Goal: Information Seeking & Learning: Learn about a topic

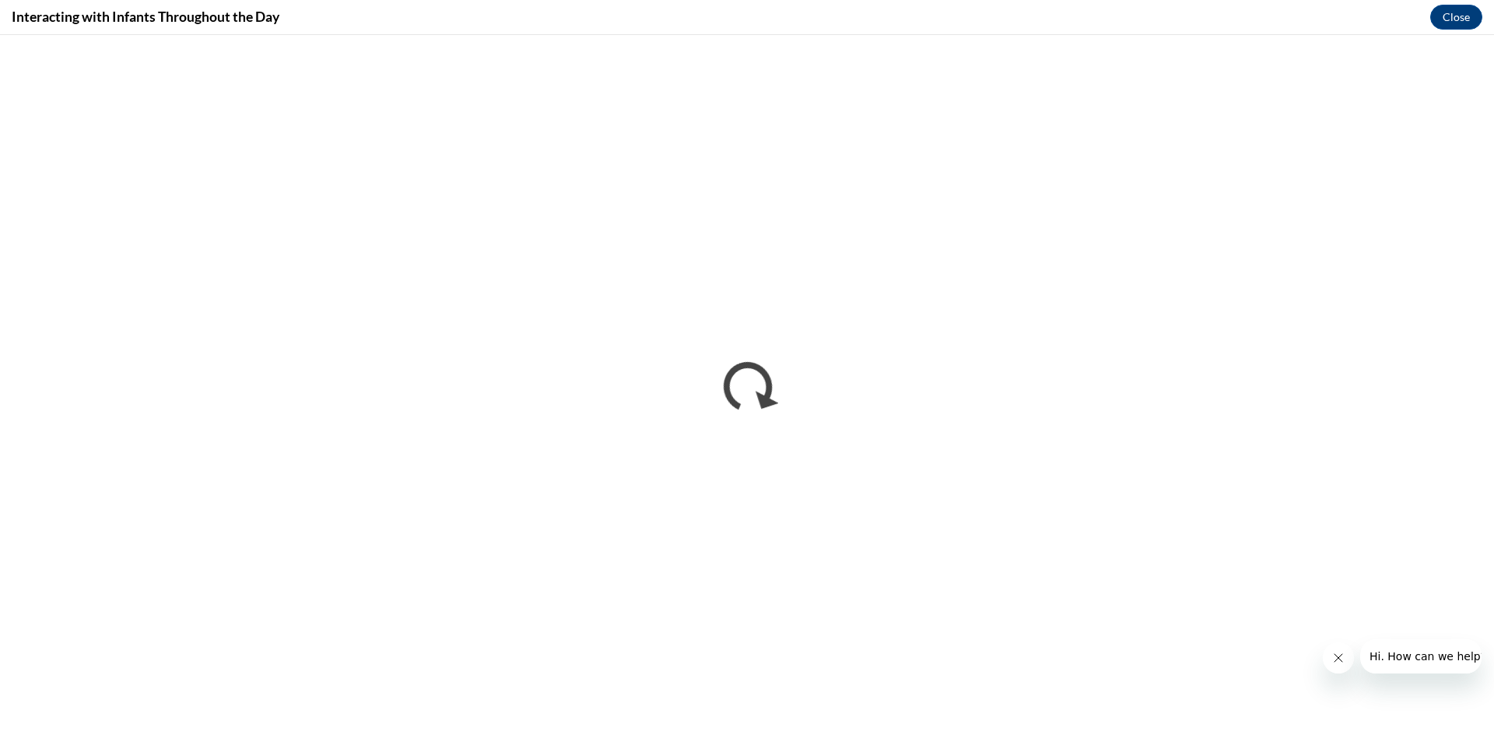
click at [1341, 654] on icon "Close message from company" at bounding box center [1338, 658] width 8 height 8
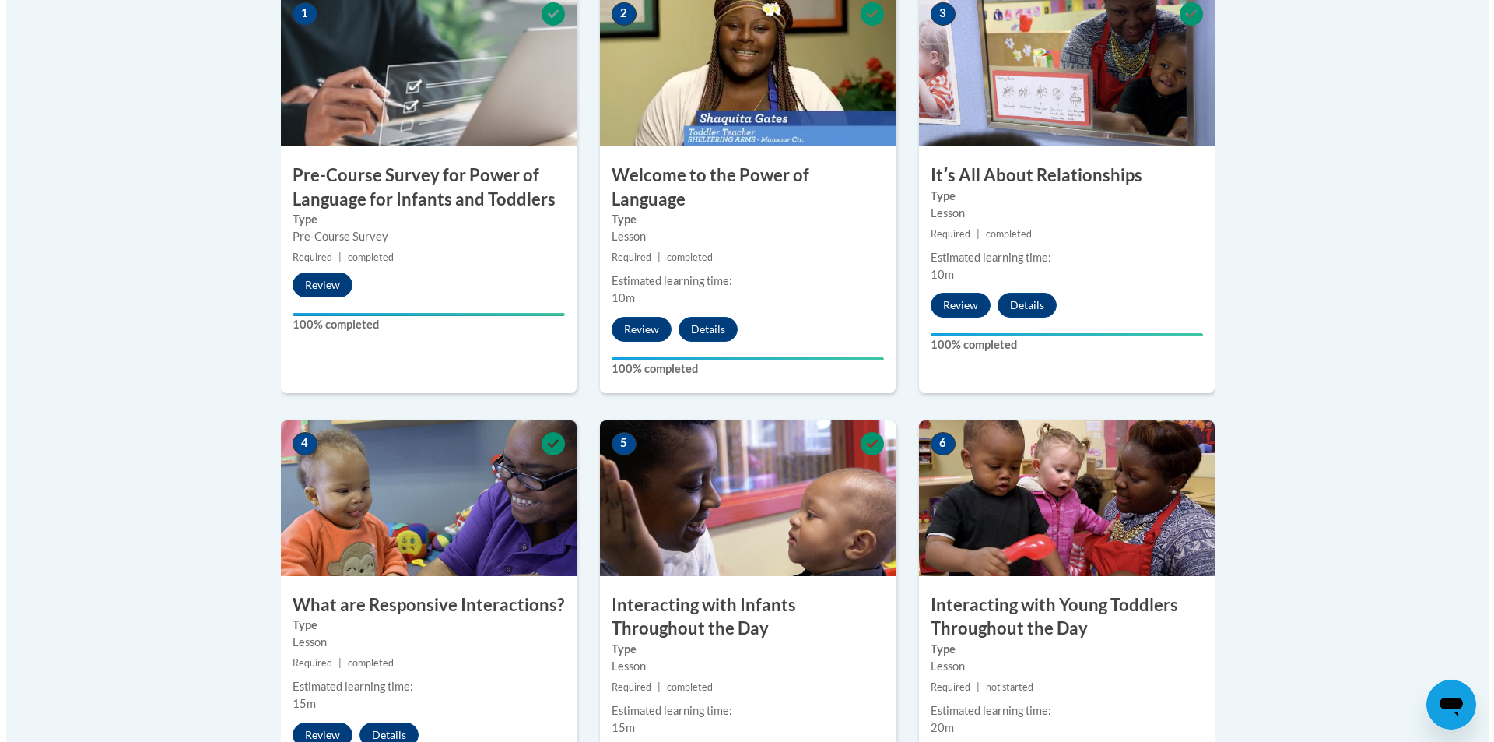
scroll to position [778, 0]
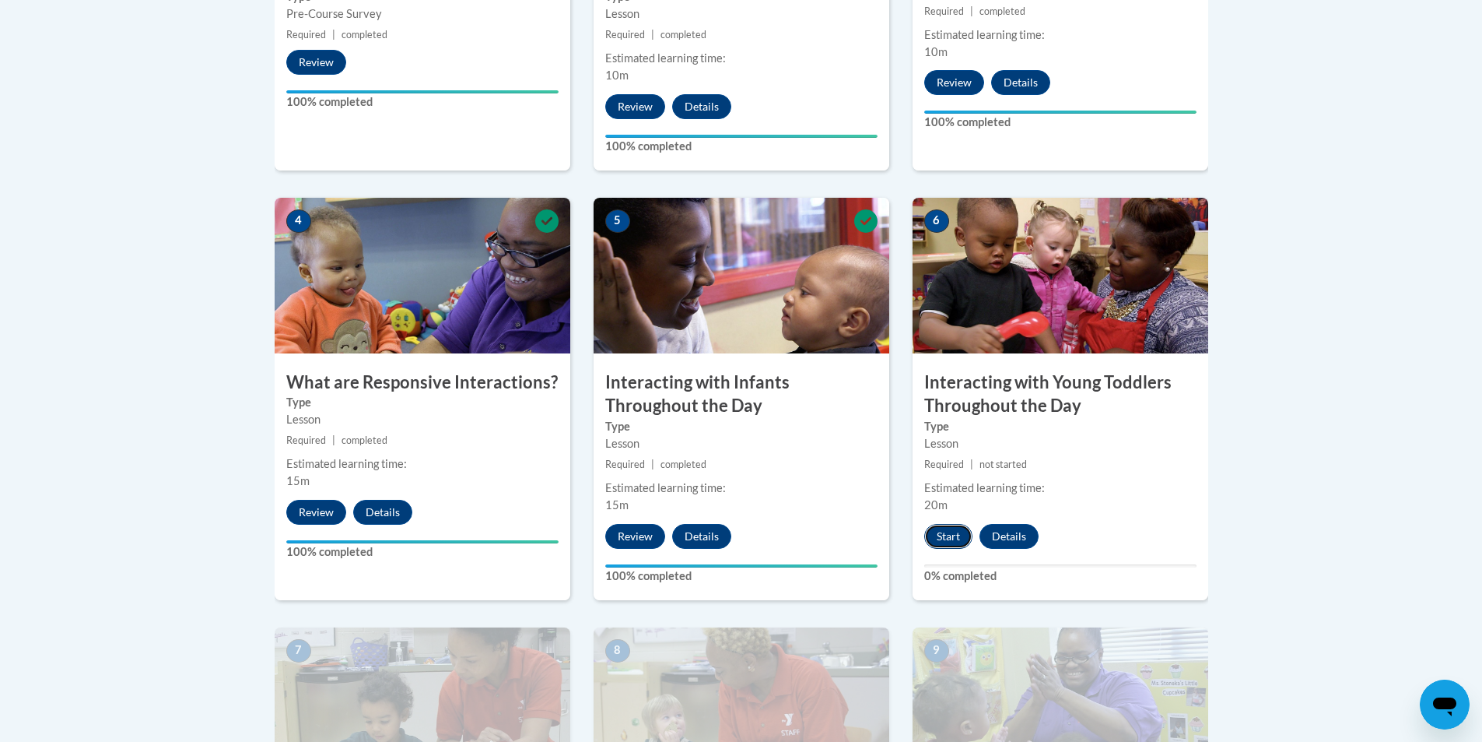
click at [947, 524] on button "Start" at bounding box center [949, 536] width 48 height 25
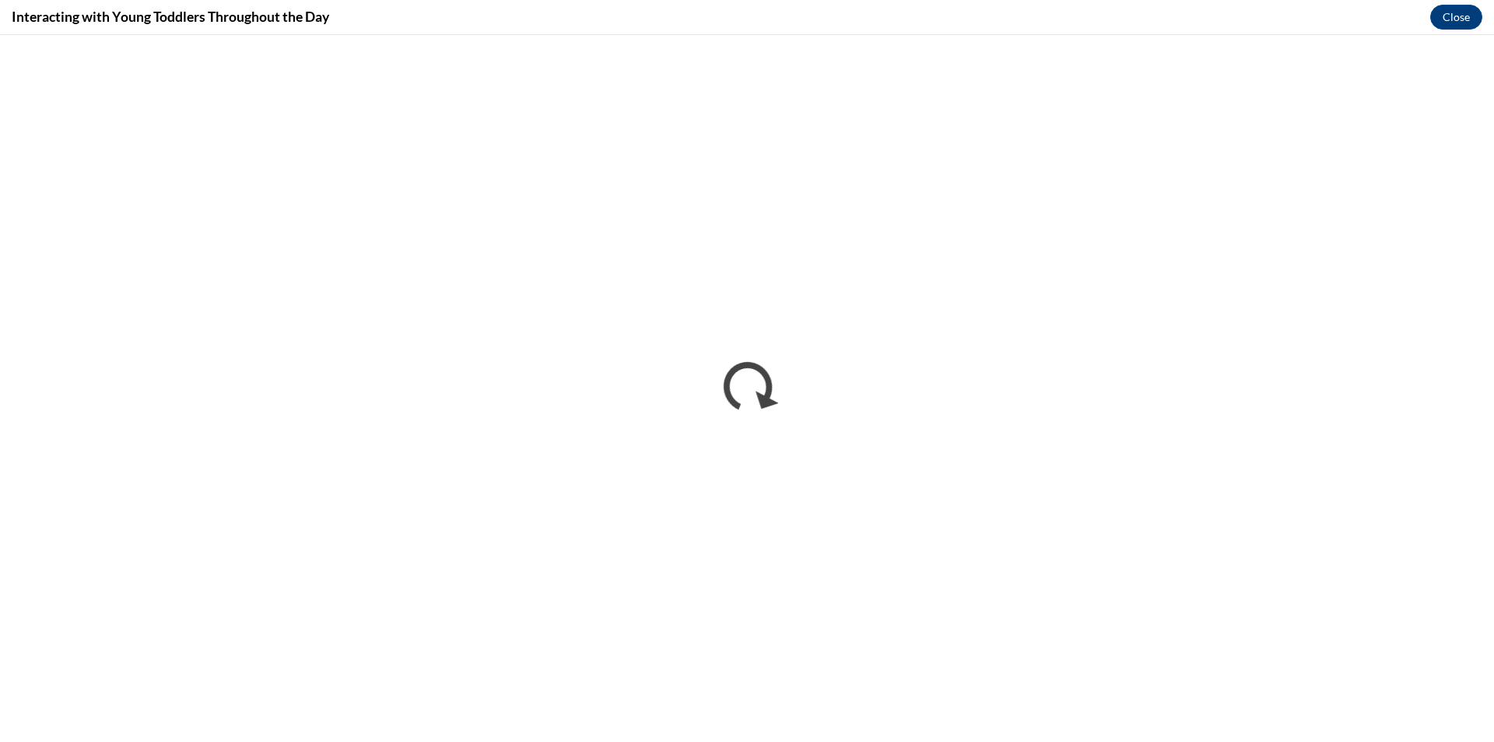
scroll to position [0, 0]
